Goal: Transaction & Acquisition: Purchase product/service

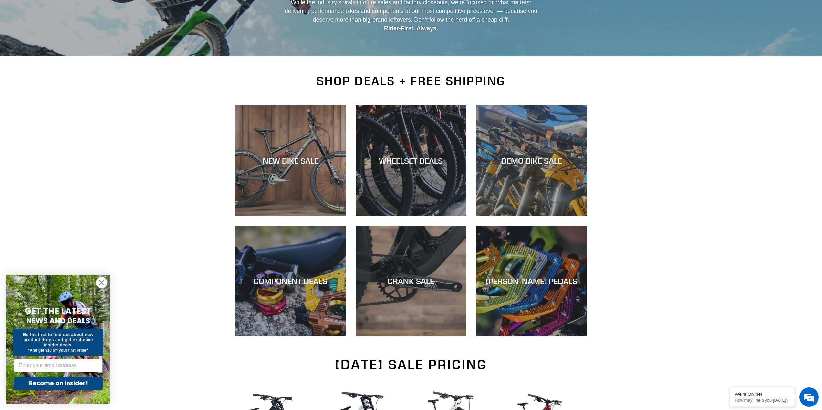
scroll to position [86, 0]
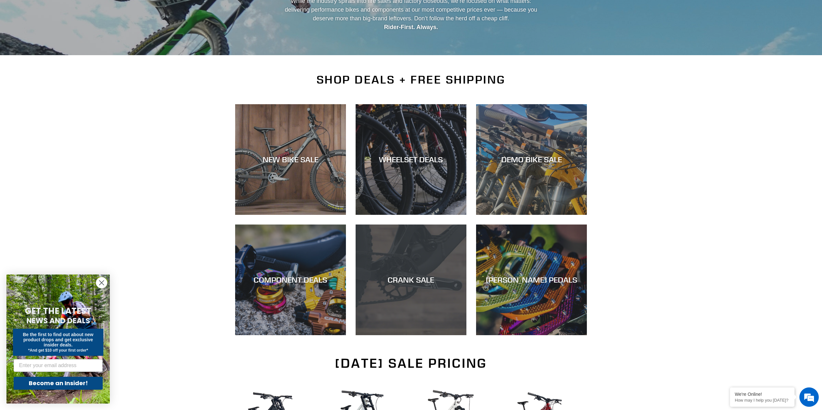
click at [397, 335] on div "CRANK SALE" at bounding box center [410, 335] width 111 height 0
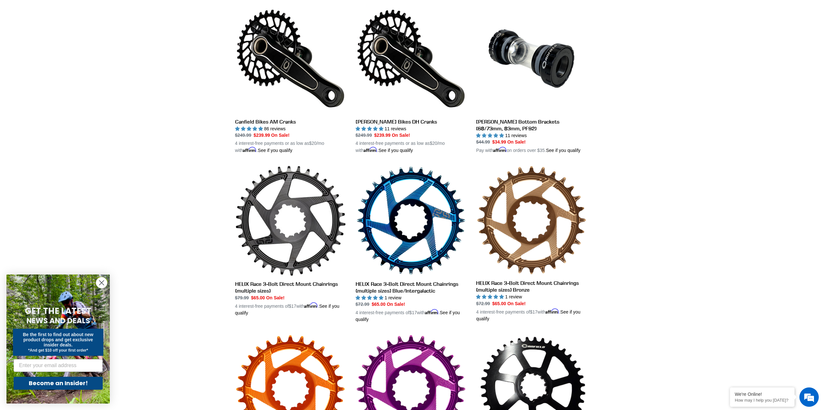
scroll to position [172, 0]
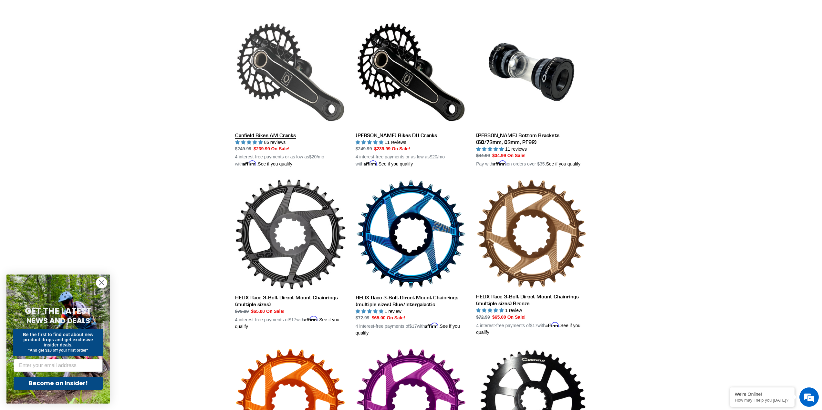
click at [264, 91] on link "Canfield Bikes AM Cranks" at bounding box center [290, 92] width 111 height 151
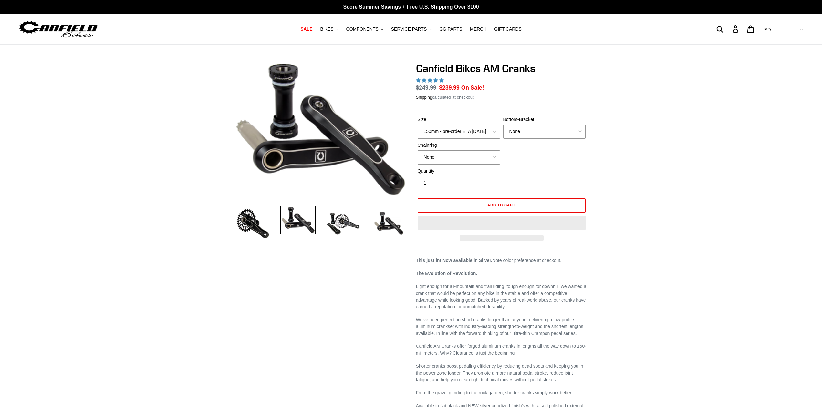
select select "highest-rating"
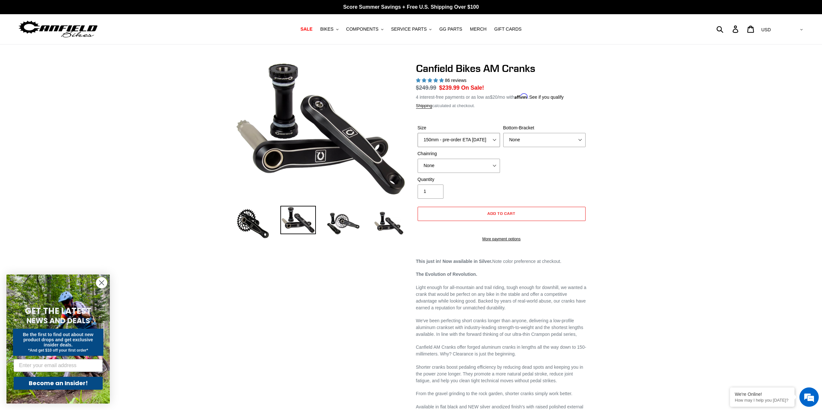
click at [458, 138] on select "150mm - pre-order ETA 9/30/25 155mm - pre-order ETA 9/30/25 160mm - pre-order E…" at bounding box center [458, 140] width 82 height 14
drag, startPoint x: 153, startPoint y: 184, endPoint x: 150, endPoint y: 179, distance: 5.6
click at [153, 184] on div "Previous slide" at bounding box center [411, 344] width 822 height 565
